Goal: Use online tool/utility: Use online tool/utility

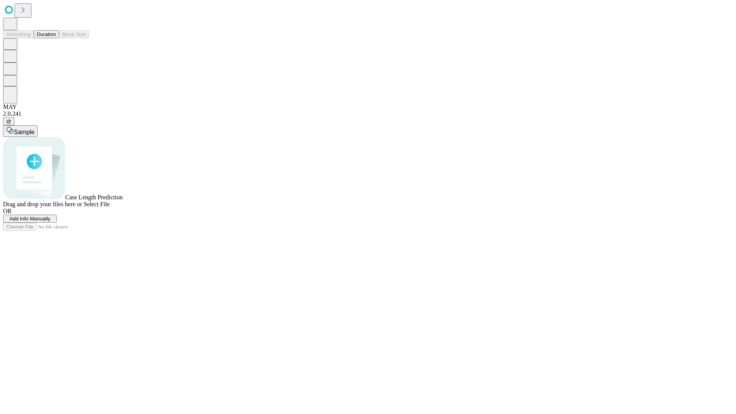
click at [56, 38] on button "Duration" at bounding box center [46, 34] width 25 height 8
click at [110, 207] on span "Select File" at bounding box center [97, 204] width 26 height 7
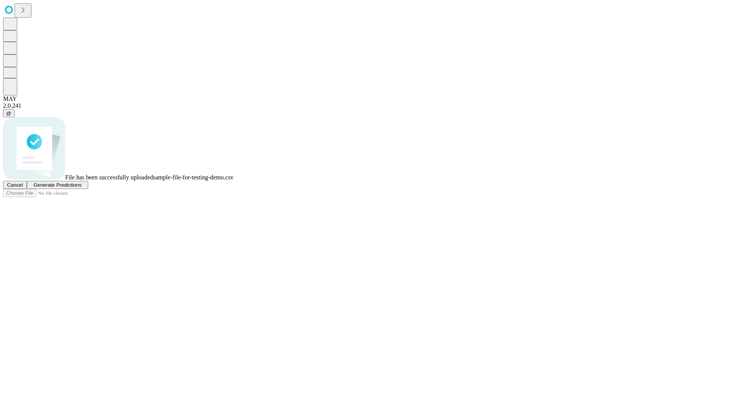
click at [81, 188] on span "Generate Predictions" at bounding box center [57, 185] width 48 height 6
